Goal: Information Seeking & Learning: Check status

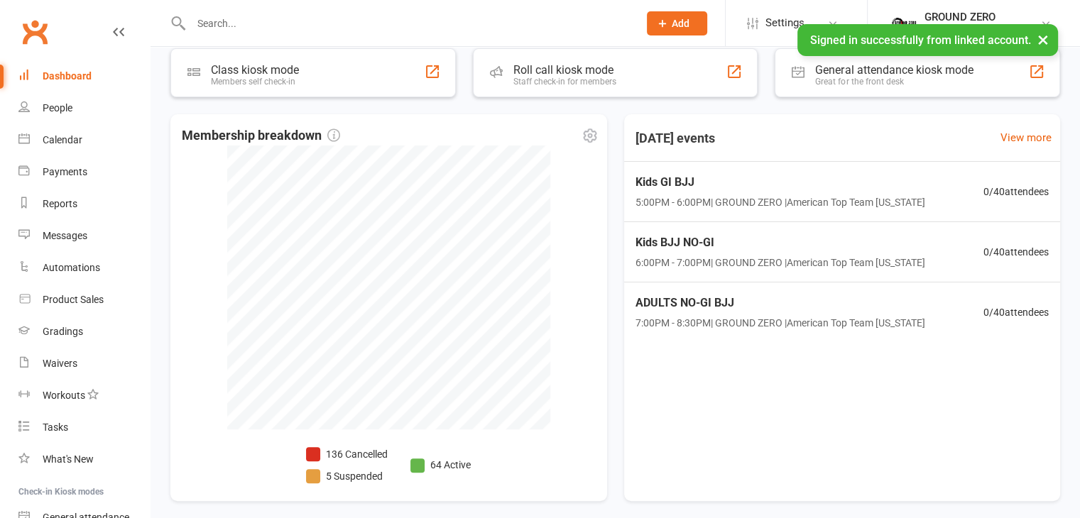
scroll to position [379, 0]
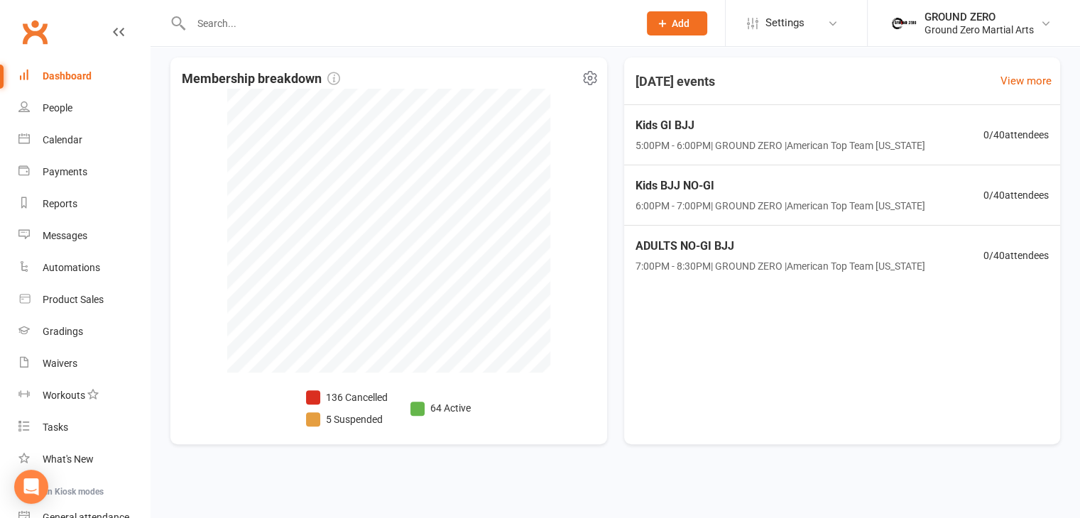
click at [338, 420] on li "5 Suspended" at bounding box center [347, 420] width 82 height 16
select select "100"
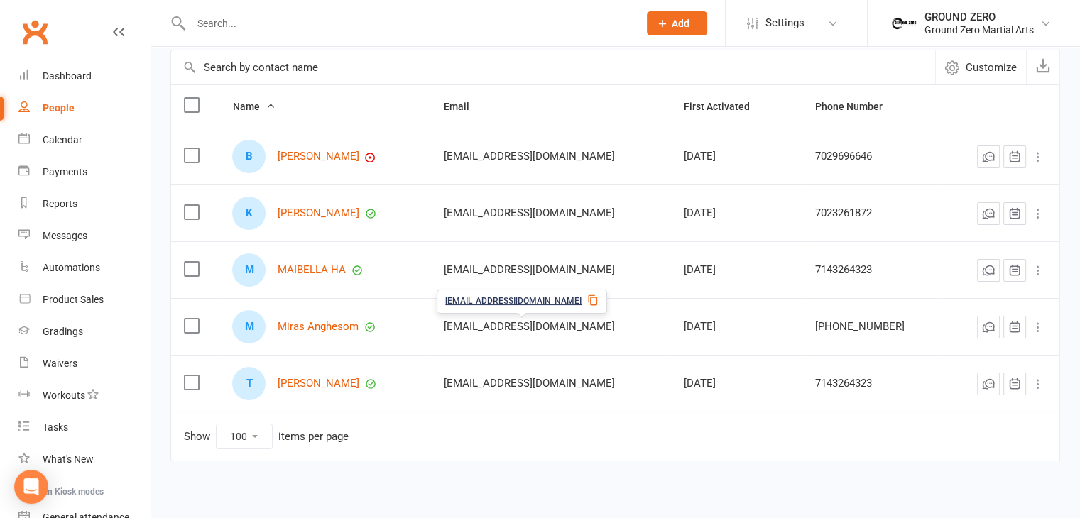
scroll to position [121, 0]
click at [74, 114] on link "People" at bounding box center [83, 108] width 131 height 32
click at [85, 72] on div "Dashboard" at bounding box center [67, 75] width 49 height 11
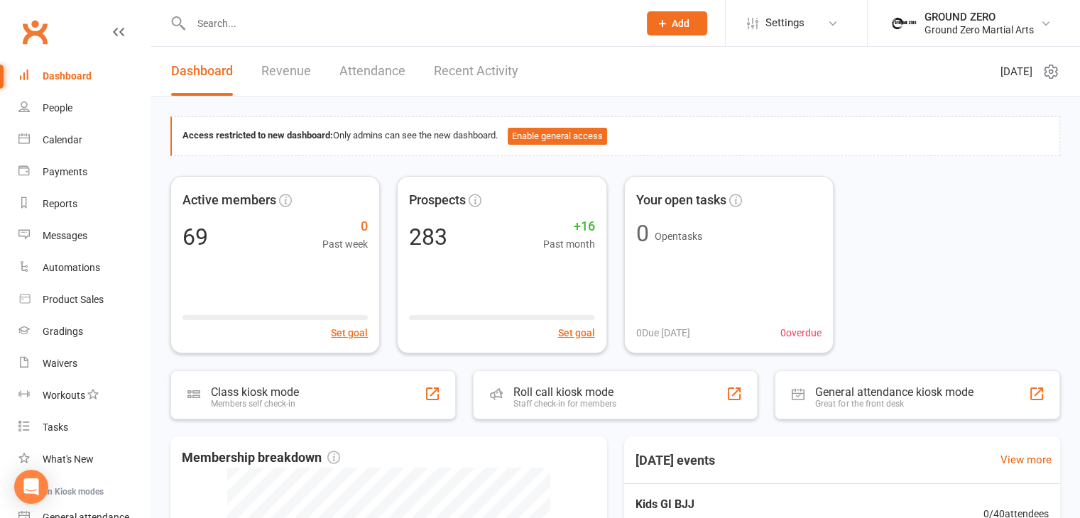
click at [256, 66] on div "Dashboard Revenue Attendance Recent Activity" at bounding box center [344, 71] width 388 height 49
click at [283, 66] on link "Revenue" at bounding box center [286, 71] width 50 height 49
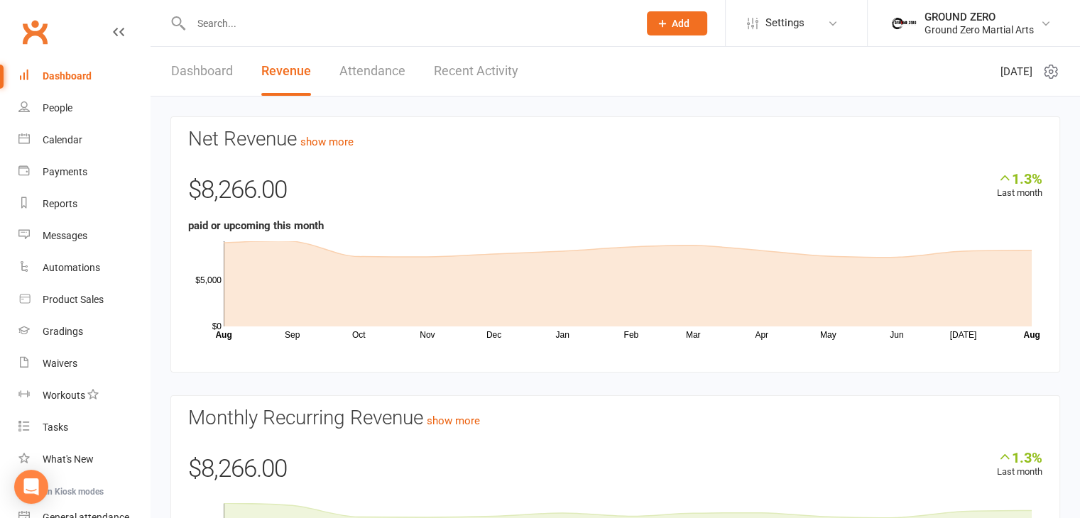
click at [171, 69] on link "Dashboard" at bounding box center [202, 71] width 62 height 49
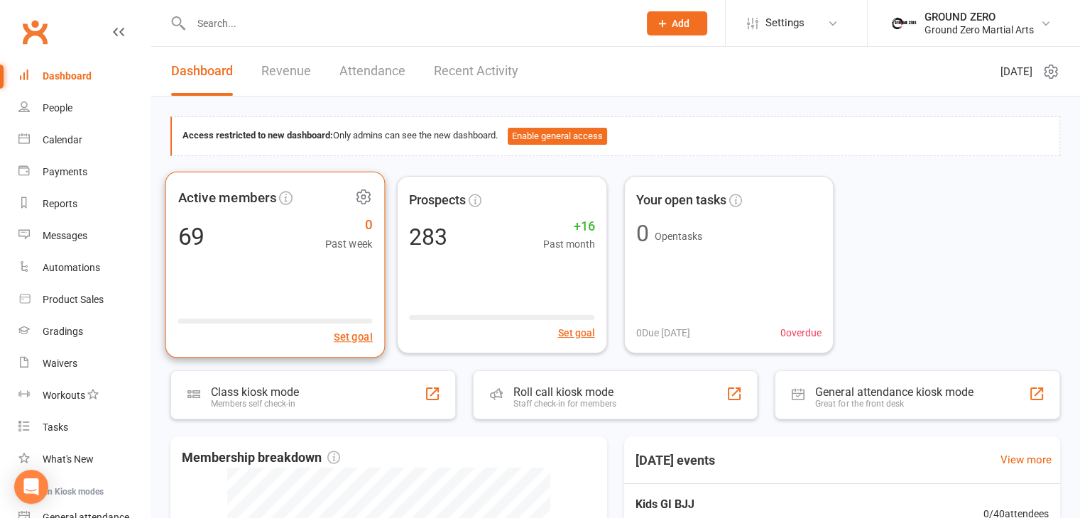
click at [339, 258] on div "Active members 69 0 Past week Set goal" at bounding box center [275, 264] width 220 height 187
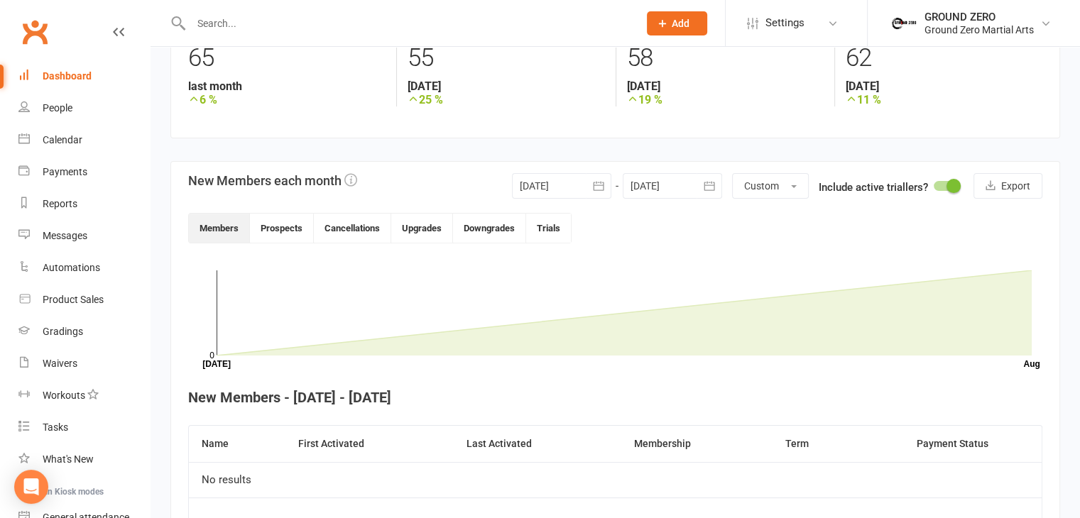
scroll to position [304, 0]
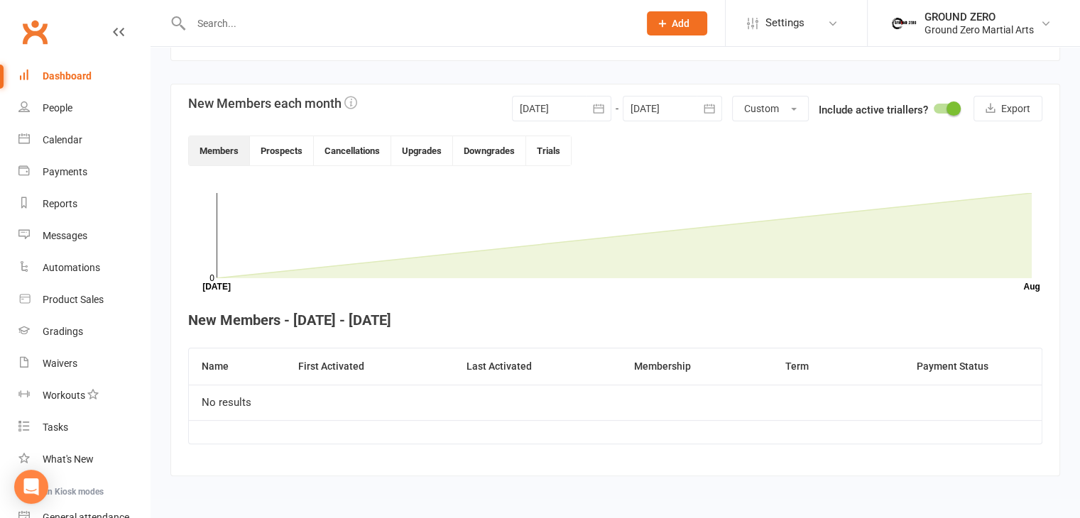
click at [581, 107] on div at bounding box center [561, 109] width 99 height 26
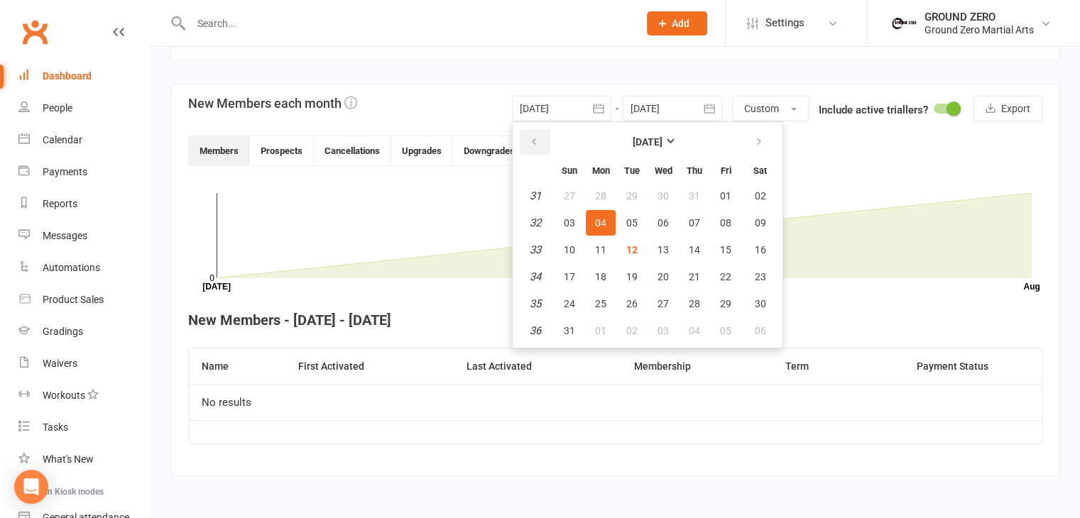
click at [530, 131] on button "button" at bounding box center [535, 142] width 31 height 26
click at [532, 141] on icon "button" at bounding box center [534, 141] width 10 height 11
click at [532, 148] on button "button" at bounding box center [535, 142] width 31 height 26
click at [694, 191] on span "01" at bounding box center [694, 195] width 11 height 11
type input "[DATE]"
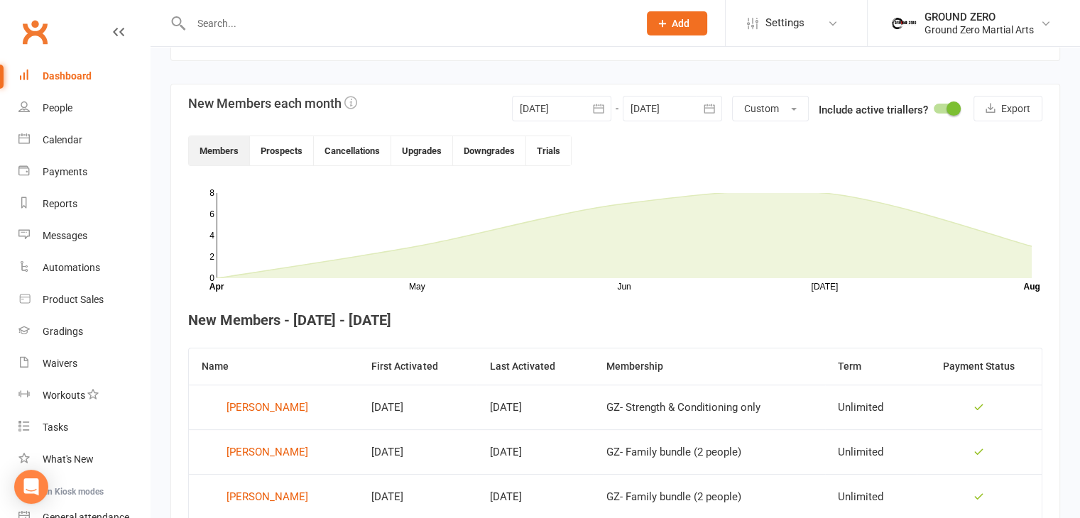
click at [698, 106] on button "button" at bounding box center [709, 109] width 26 height 26
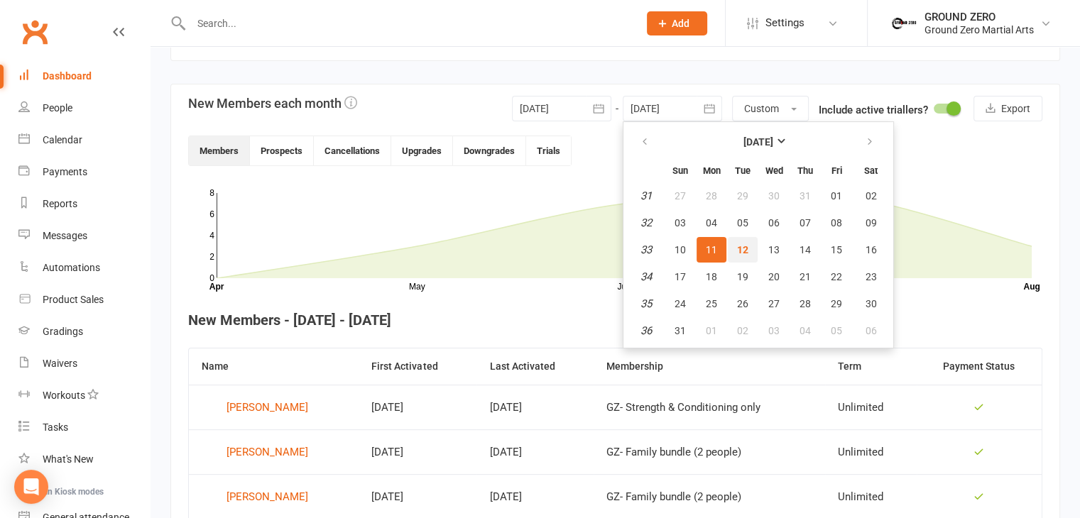
click at [745, 251] on span "12" at bounding box center [742, 249] width 11 height 11
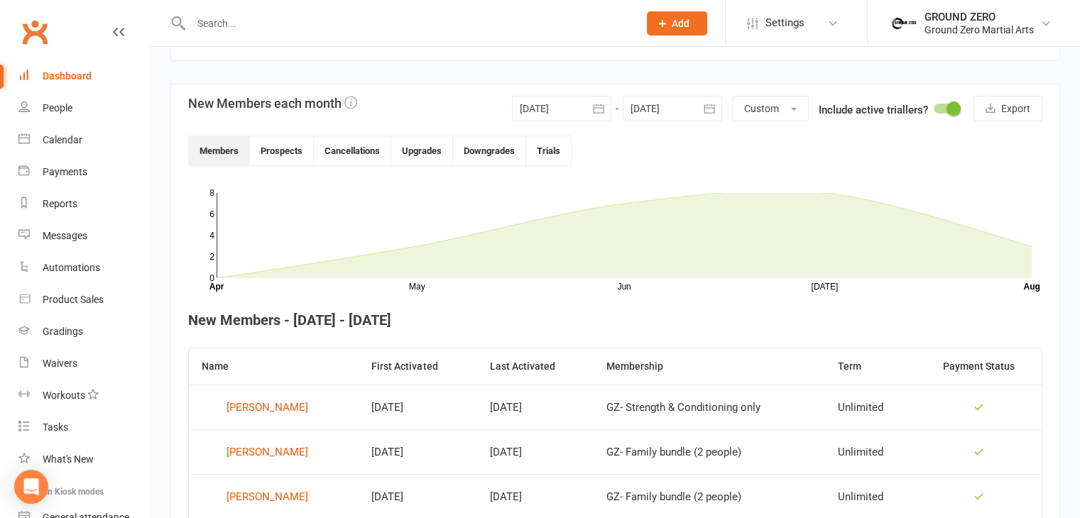
click at [629, 136] on div "Members Prospects Cancellations Upgrades Downgrades Trials" at bounding box center [615, 151] width 854 height 31
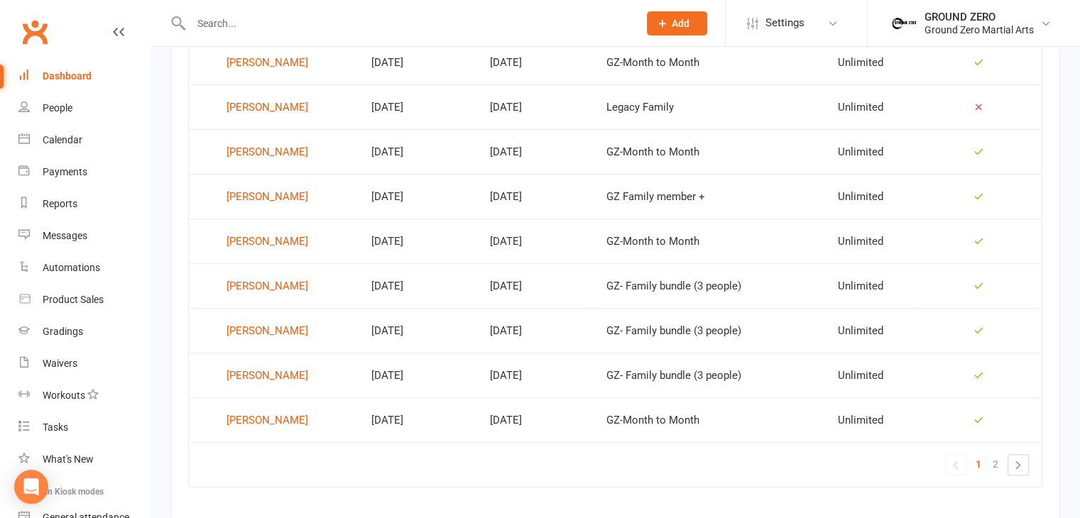
scroll to position [916, 0]
click at [1024, 458] on link "»" at bounding box center [1018, 466] width 20 height 20
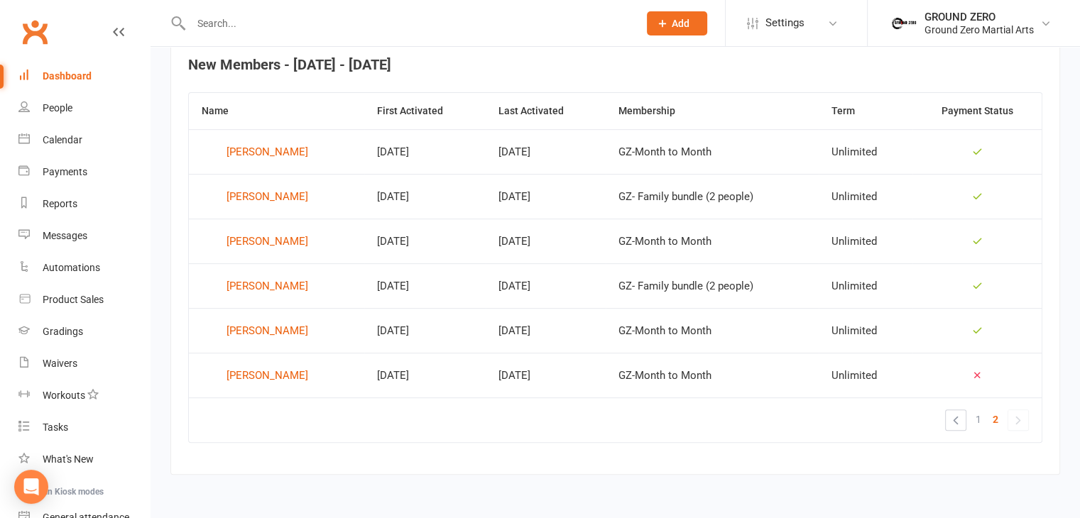
scroll to position [558, 0]
click at [963, 415] on link "«" at bounding box center [956, 422] width 20 height 20
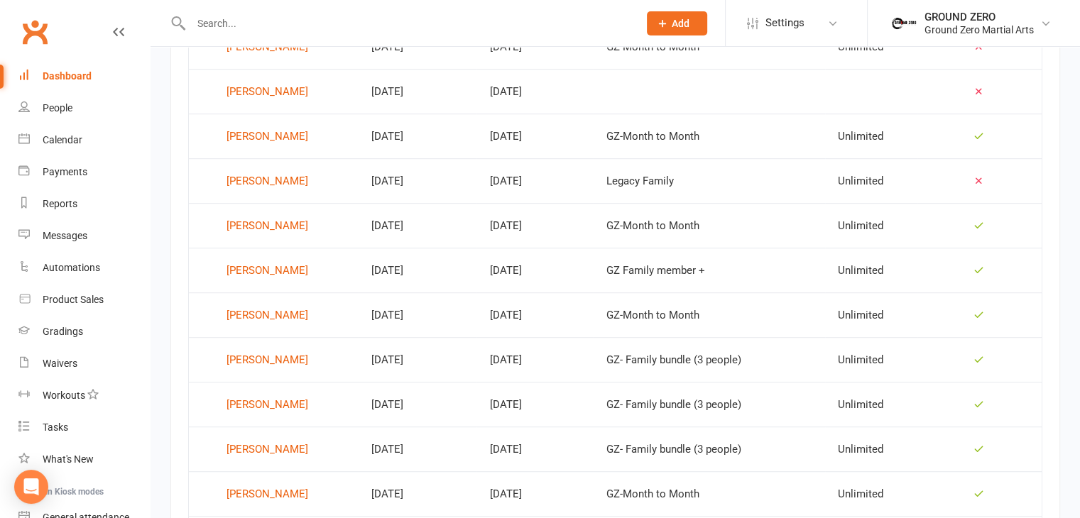
scroll to position [848, 0]
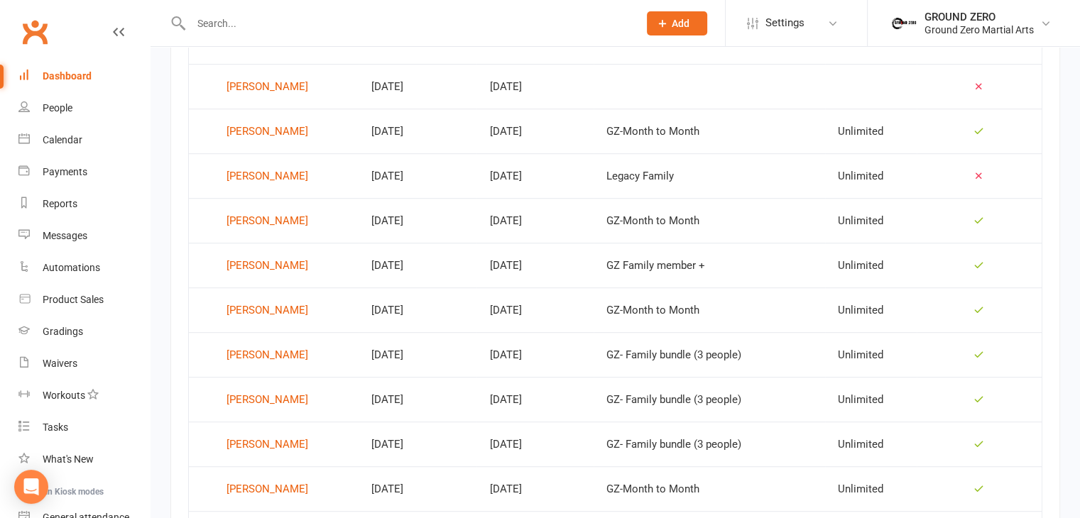
click at [58, 74] on div "Dashboard" at bounding box center [67, 75] width 49 height 11
